Goal: Navigation & Orientation: Find specific page/section

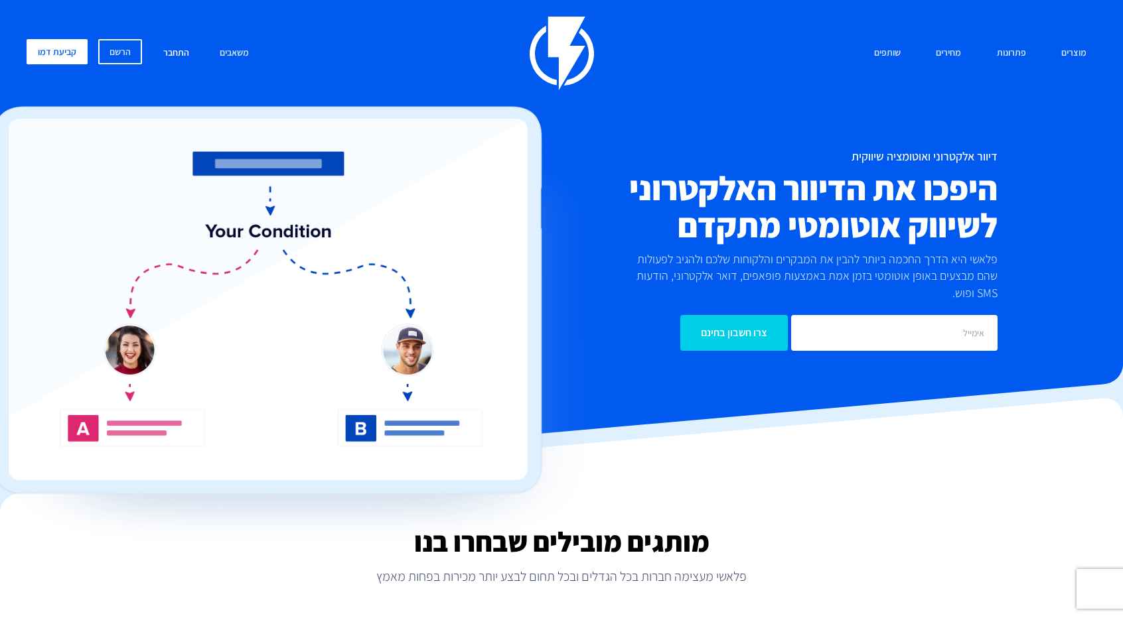
click at [176, 50] on link "התחבר" at bounding box center [176, 53] width 46 height 29
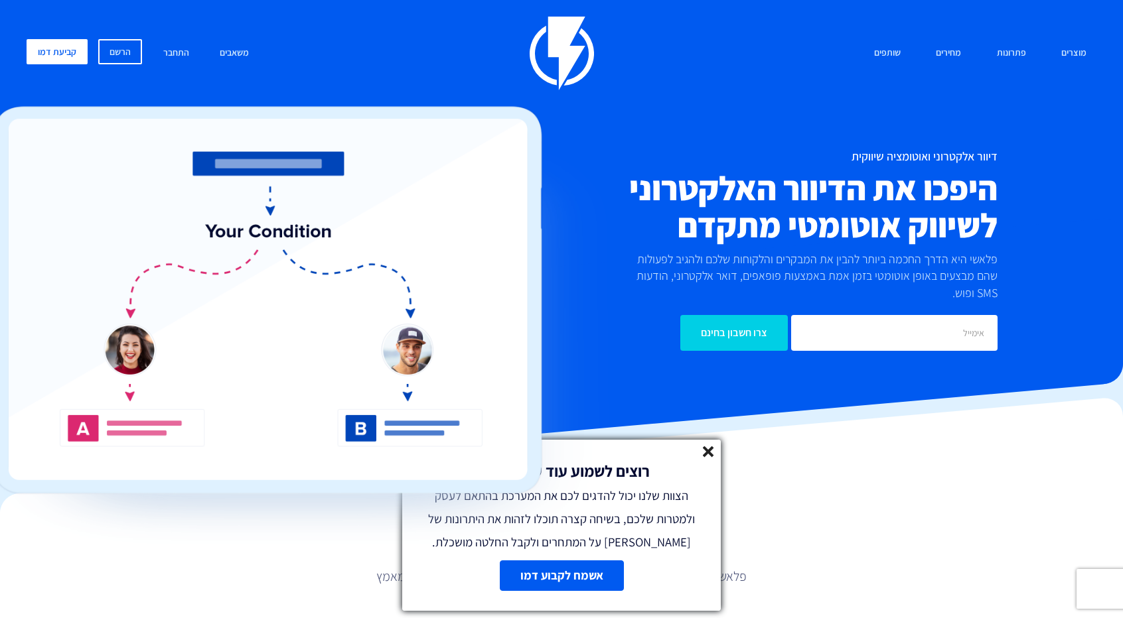
click at [706, 452] on line at bounding box center [707, 451] width 9 height 9
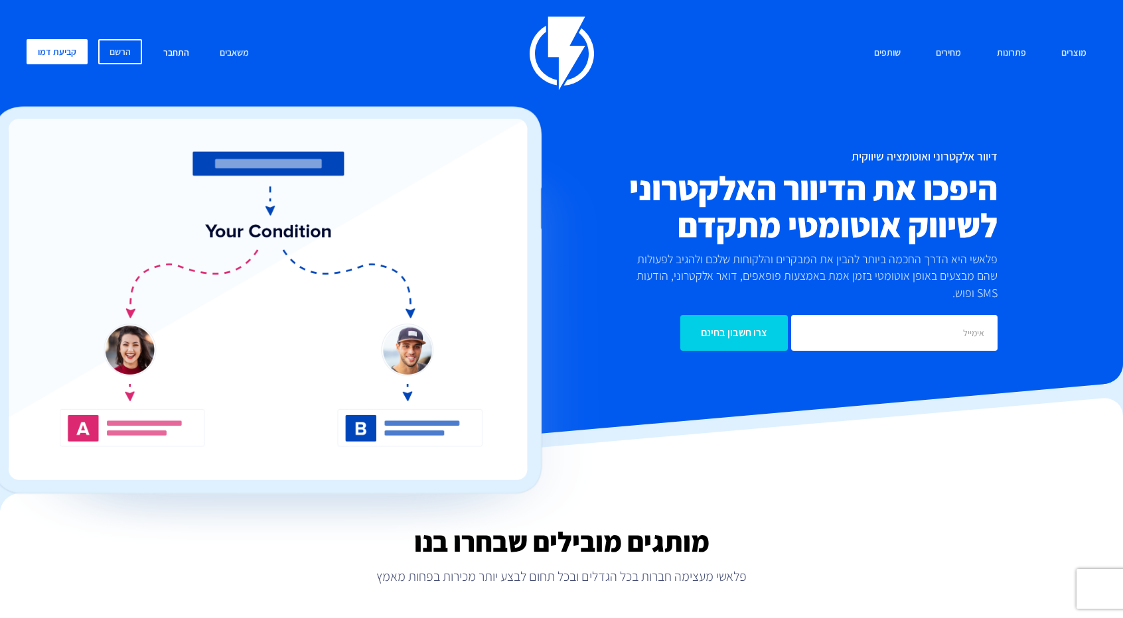
click at [173, 52] on link "התחבר" at bounding box center [176, 53] width 46 height 29
click at [169, 51] on link "התחבר" at bounding box center [176, 53] width 46 height 29
